Goal: Task Accomplishment & Management: Manage account settings

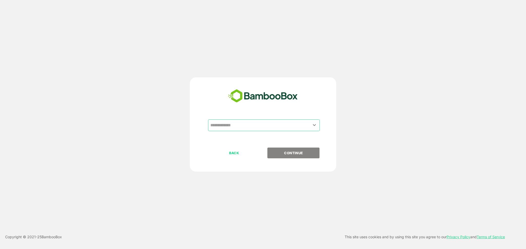
click at [226, 122] on input "text" at bounding box center [264, 126] width 110 height 10
click at [224, 124] on input "text" at bounding box center [264, 126] width 110 height 10
click at [242, 120] on div "​" at bounding box center [264, 126] width 112 height 12
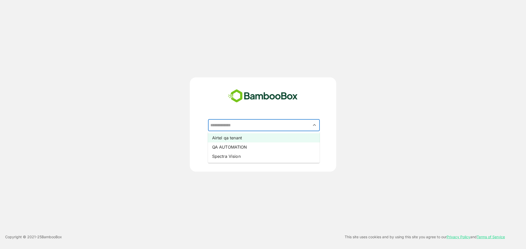
click at [234, 138] on li "Airtel qa tenant" at bounding box center [264, 137] width 112 height 9
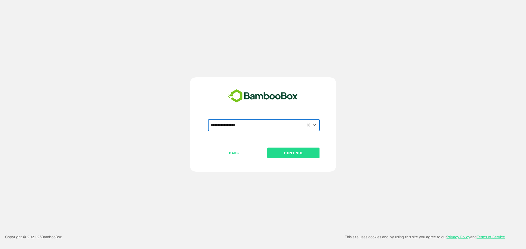
click at [284, 155] on p "CONTINUE" at bounding box center [293, 153] width 51 height 6
click at [287, 152] on p "CONTINUE" at bounding box center [293, 153] width 51 height 6
click at [288, 153] on p "CONTINUE" at bounding box center [293, 153] width 51 height 6
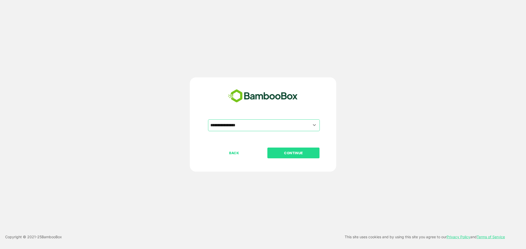
click at [288, 153] on p "CONTINUE" at bounding box center [293, 153] width 51 height 6
click at [264, 125] on input "**********" at bounding box center [264, 126] width 110 height 10
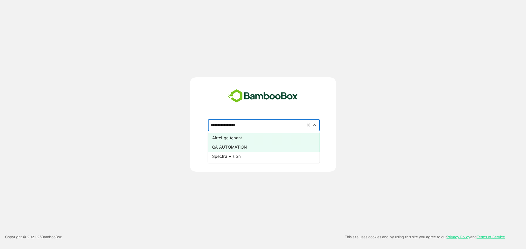
click at [237, 146] on li "QA AUTOMATION" at bounding box center [264, 147] width 112 height 9
type input "**********"
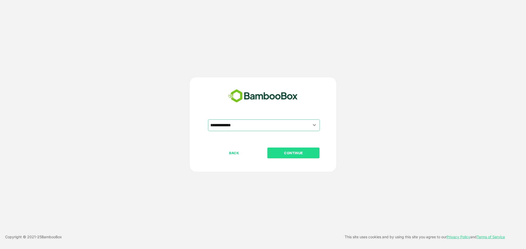
click at [289, 154] on p "CONTINUE" at bounding box center [293, 153] width 51 height 6
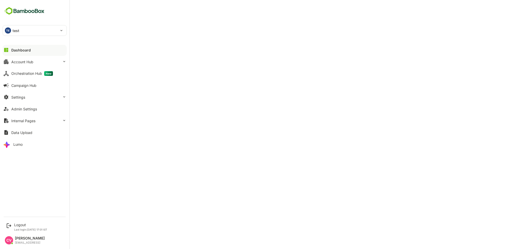
click at [25, 33] on div "TE test" at bounding box center [31, 30] width 57 height 10
click at [25, 44] on p "automation_test_tenant" at bounding box center [32, 44] width 40 height 5
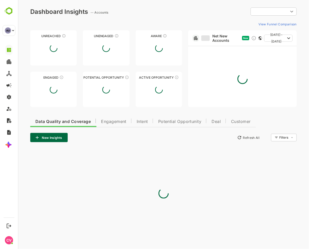
type input "**********"
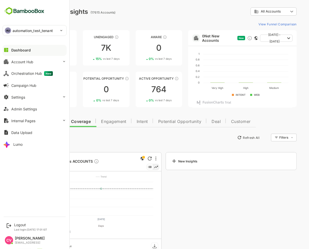
click at [20, 220] on div "Logout Last login: Sep 11 17:01 IST CV chetan V chetan@bamboobox.ai" at bounding box center [34, 230] width 69 height 33
click at [20, 227] on div "Logout" at bounding box center [30, 225] width 33 height 4
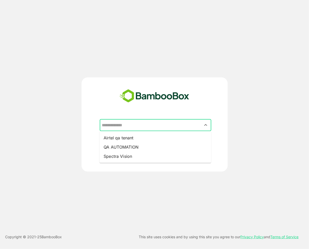
click at [178, 129] on input "text" at bounding box center [156, 126] width 110 height 10
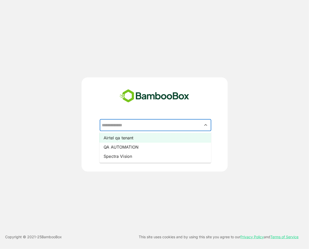
click at [156, 138] on li "Airtel qa tenant" at bounding box center [156, 137] width 112 height 9
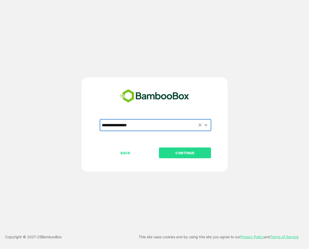
click at [180, 151] on p "CONTINUE" at bounding box center [185, 153] width 51 height 6
click at [183, 151] on p "CONTINUE" at bounding box center [185, 153] width 51 height 6
click at [184, 152] on p "CONTINUE" at bounding box center [185, 153] width 51 height 6
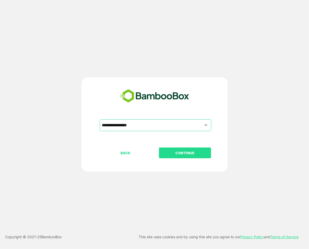
click at [184, 152] on p "CONTINUE" at bounding box center [185, 153] width 51 height 6
click at [185, 152] on p "CONTINUE" at bounding box center [185, 153] width 51 height 6
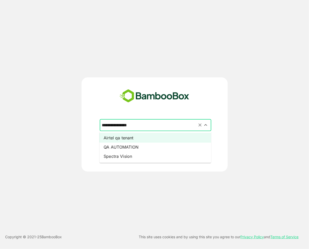
click at [157, 125] on input "**********" at bounding box center [156, 126] width 110 height 10
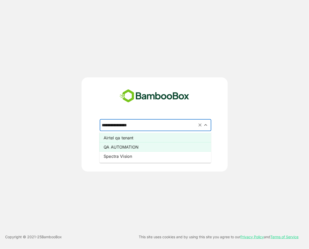
click at [139, 143] on li "QA AUTOMATION" at bounding box center [156, 147] width 112 height 9
type input "**********"
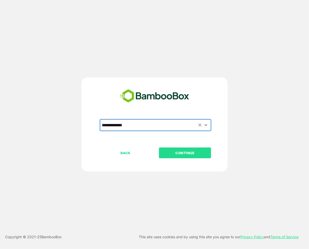
click at [188, 154] on p "CONTINUE" at bounding box center [185, 153] width 51 height 6
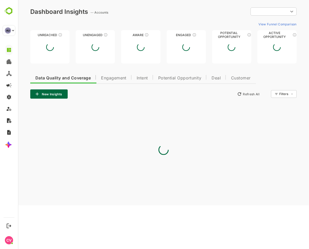
type input "**********"
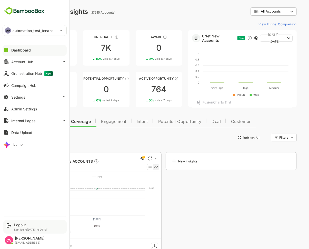
click at [19, 225] on div "Logout" at bounding box center [31, 225] width 34 height 4
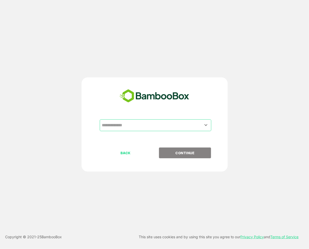
click at [132, 127] on input "text" at bounding box center [156, 126] width 110 height 10
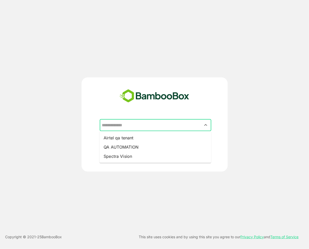
click at [173, 127] on input "text" at bounding box center [156, 126] width 110 height 10
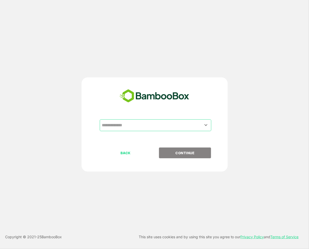
click at [169, 131] on div "​" at bounding box center [156, 126] width 112 height 12
